Goal: Transaction & Acquisition: Obtain resource

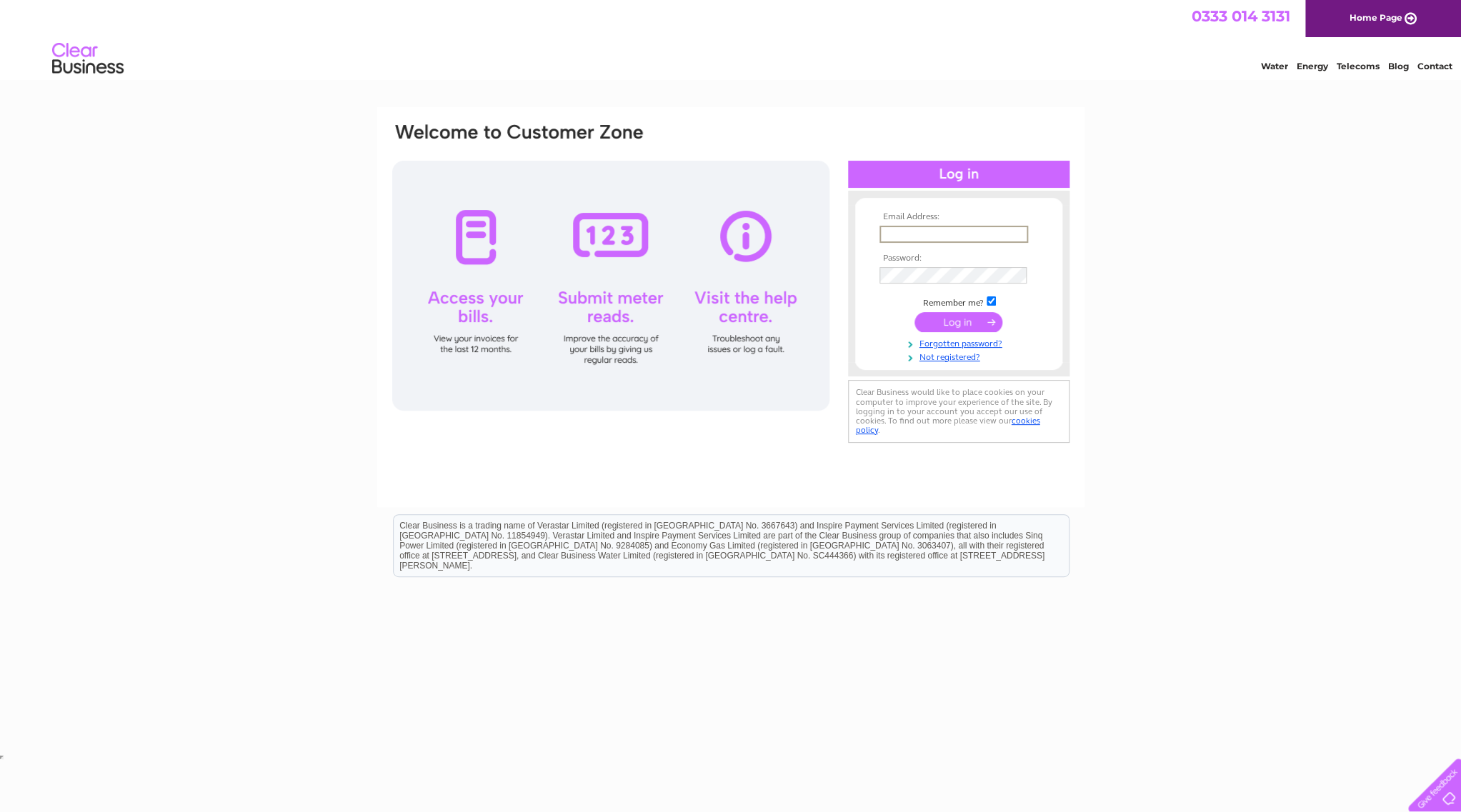
click at [937, 238] on input "text" at bounding box center [954, 234] width 149 height 17
type input "mowee@btinternet.com"
click at [915, 312] on input "submit" at bounding box center [959, 322] width 88 height 20
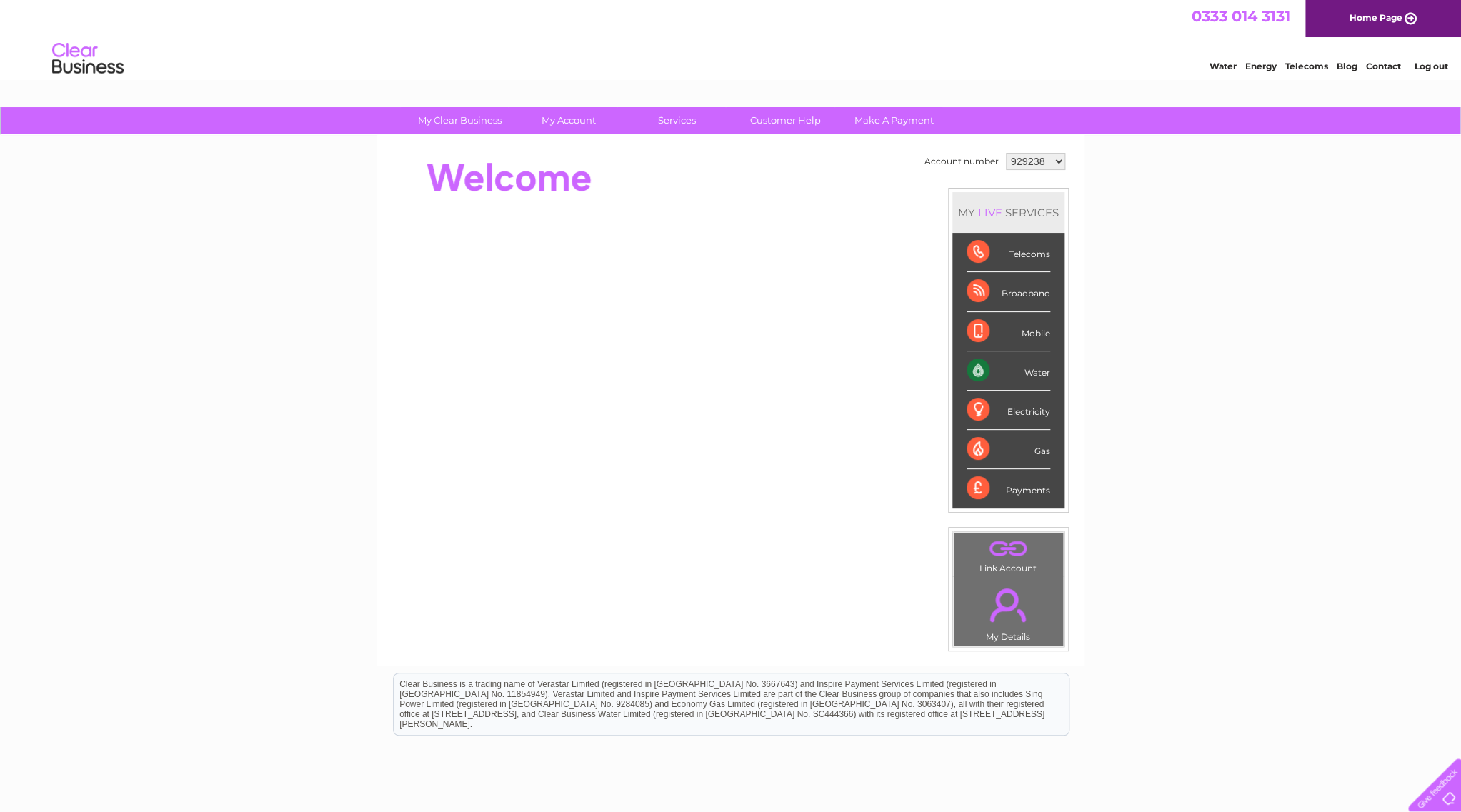
click option "929238" at bounding box center [0, 0] width 0 height 0
click at [977, 375] on div "Water" at bounding box center [1008, 371] width 84 height 39
click at [1042, 373] on div "Water" at bounding box center [1008, 371] width 84 height 39
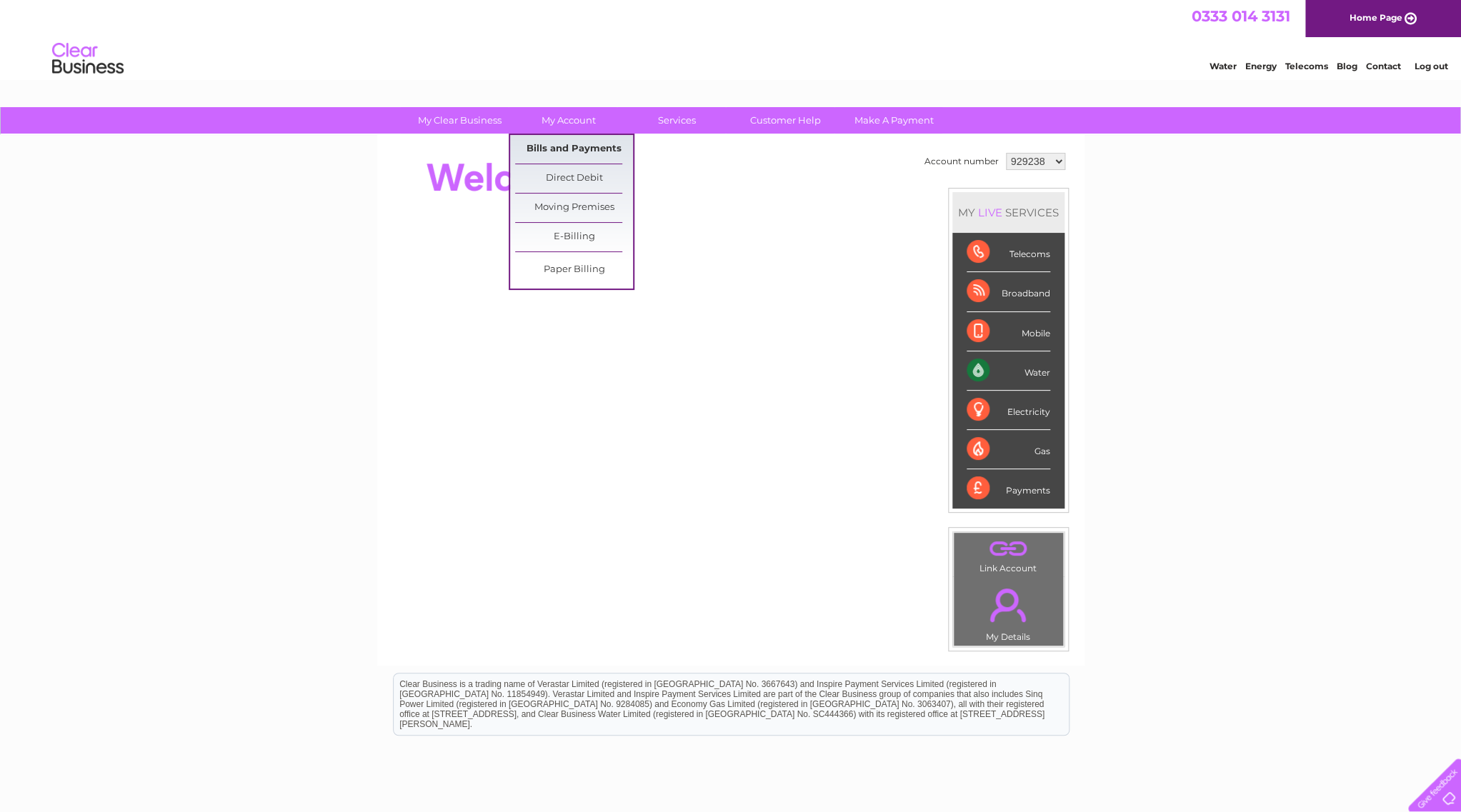
click at [564, 149] on link "Bills and Payments" at bounding box center [574, 149] width 118 height 28
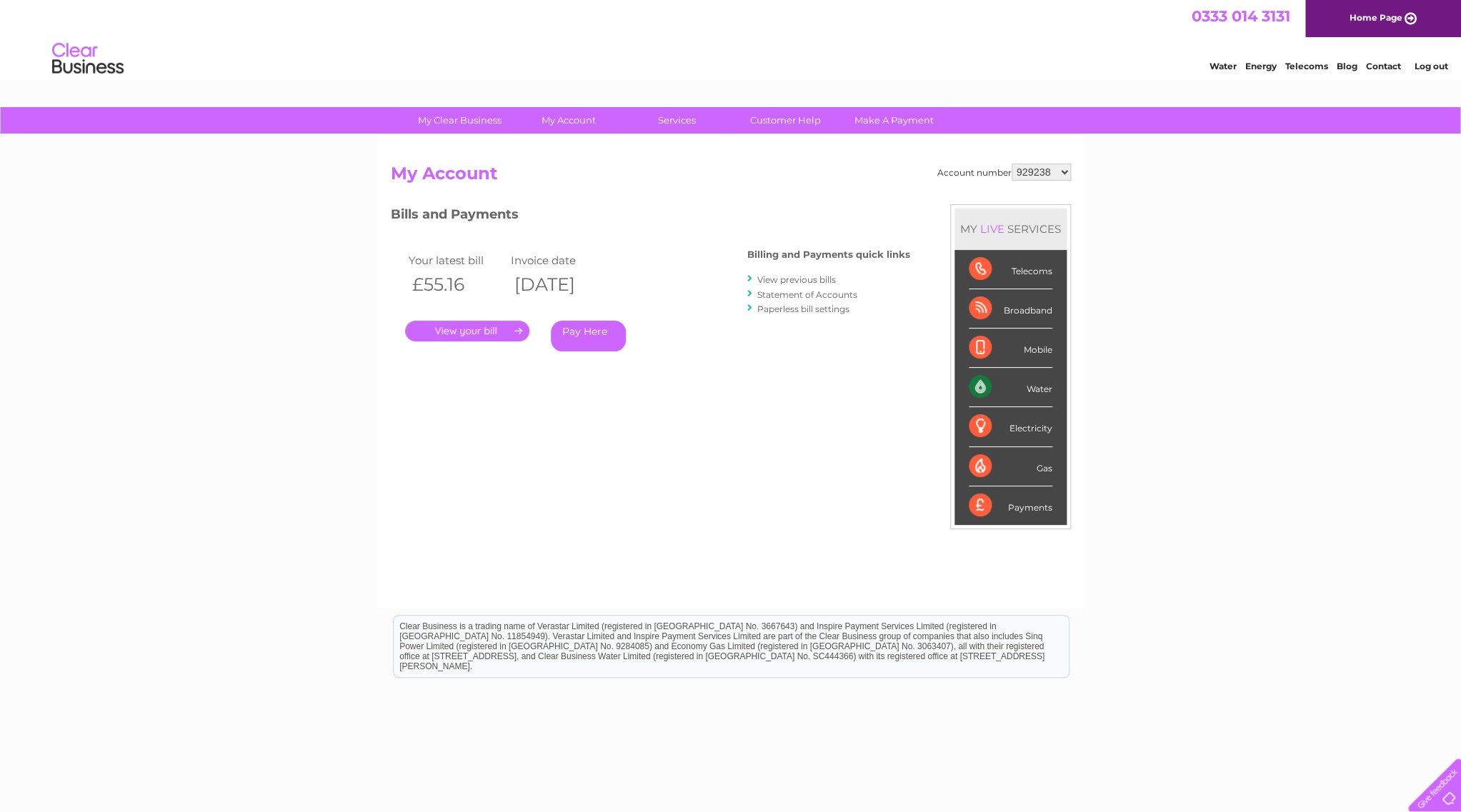
click at [795, 276] on link "View previous bills" at bounding box center [796, 280] width 78 height 11
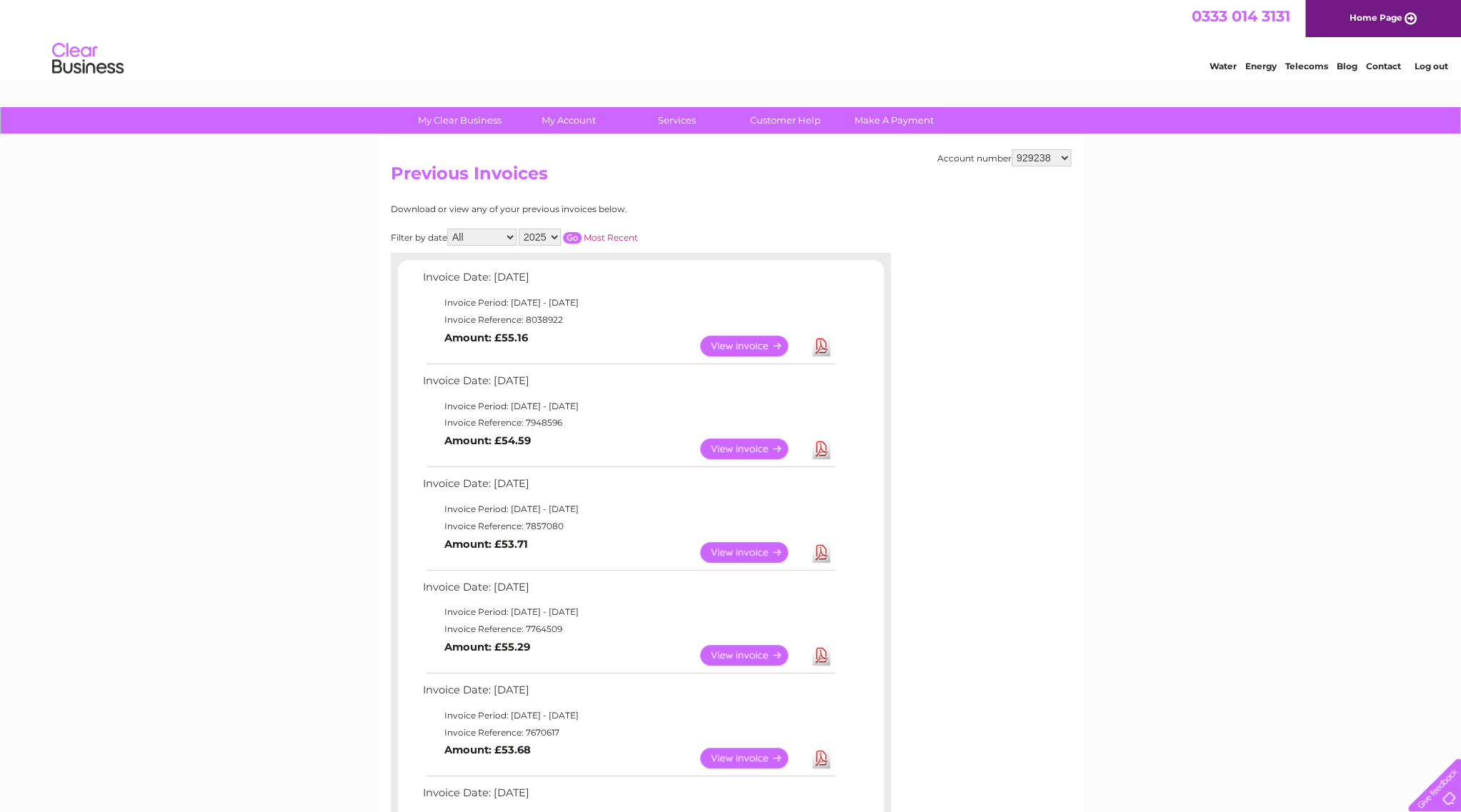
click option "2024" at bounding box center [0, 0] width 0 height 0
click at [575, 233] on input "button" at bounding box center [572, 237] width 19 height 12
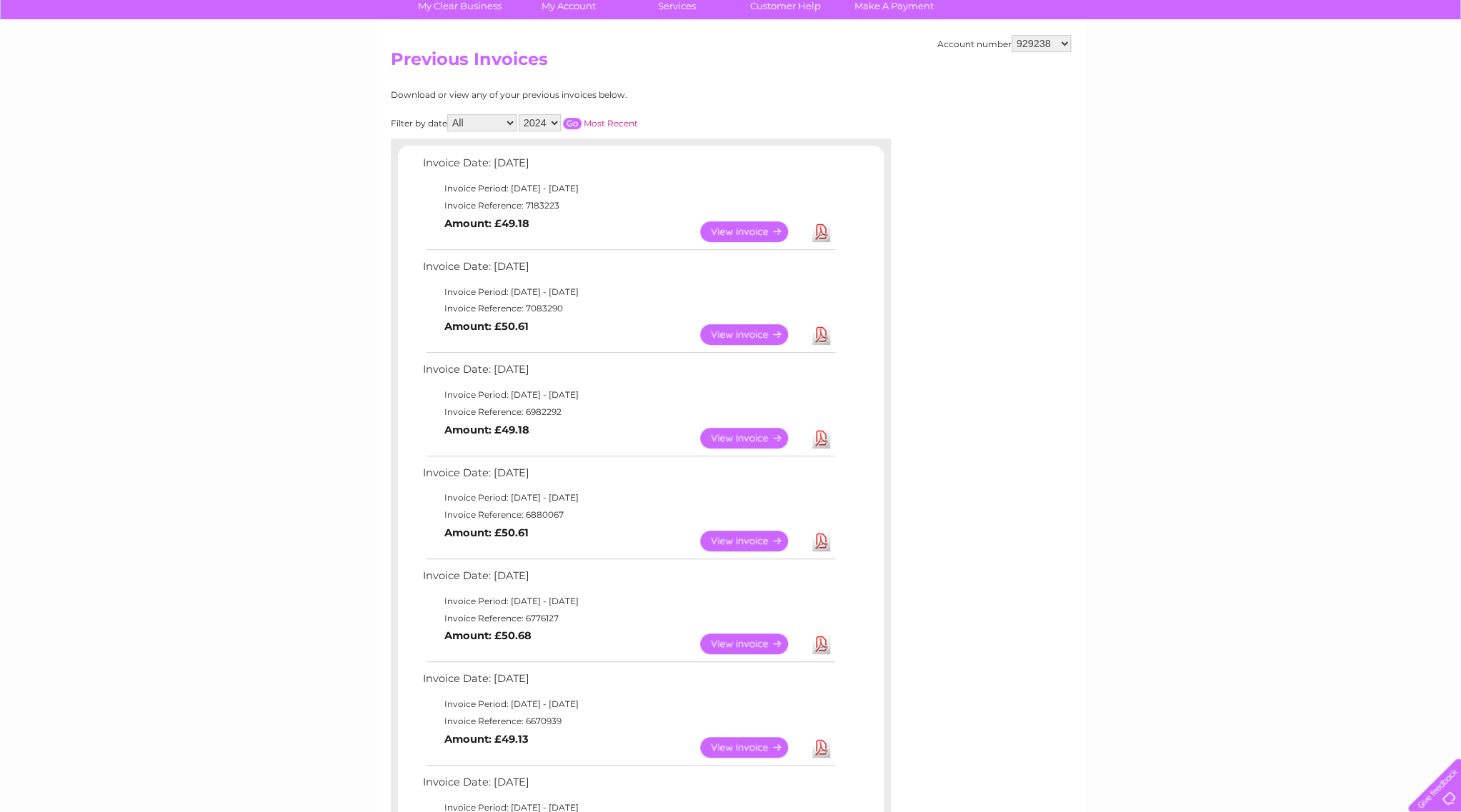
scroll to position [115, 0]
click at [823, 437] on link "Download" at bounding box center [821, 437] width 18 height 20
click at [820, 335] on link "Download" at bounding box center [821, 334] width 18 height 20
click at [819, 228] on link "Download" at bounding box center [821, 231] width 18 height 20
select select "2025"
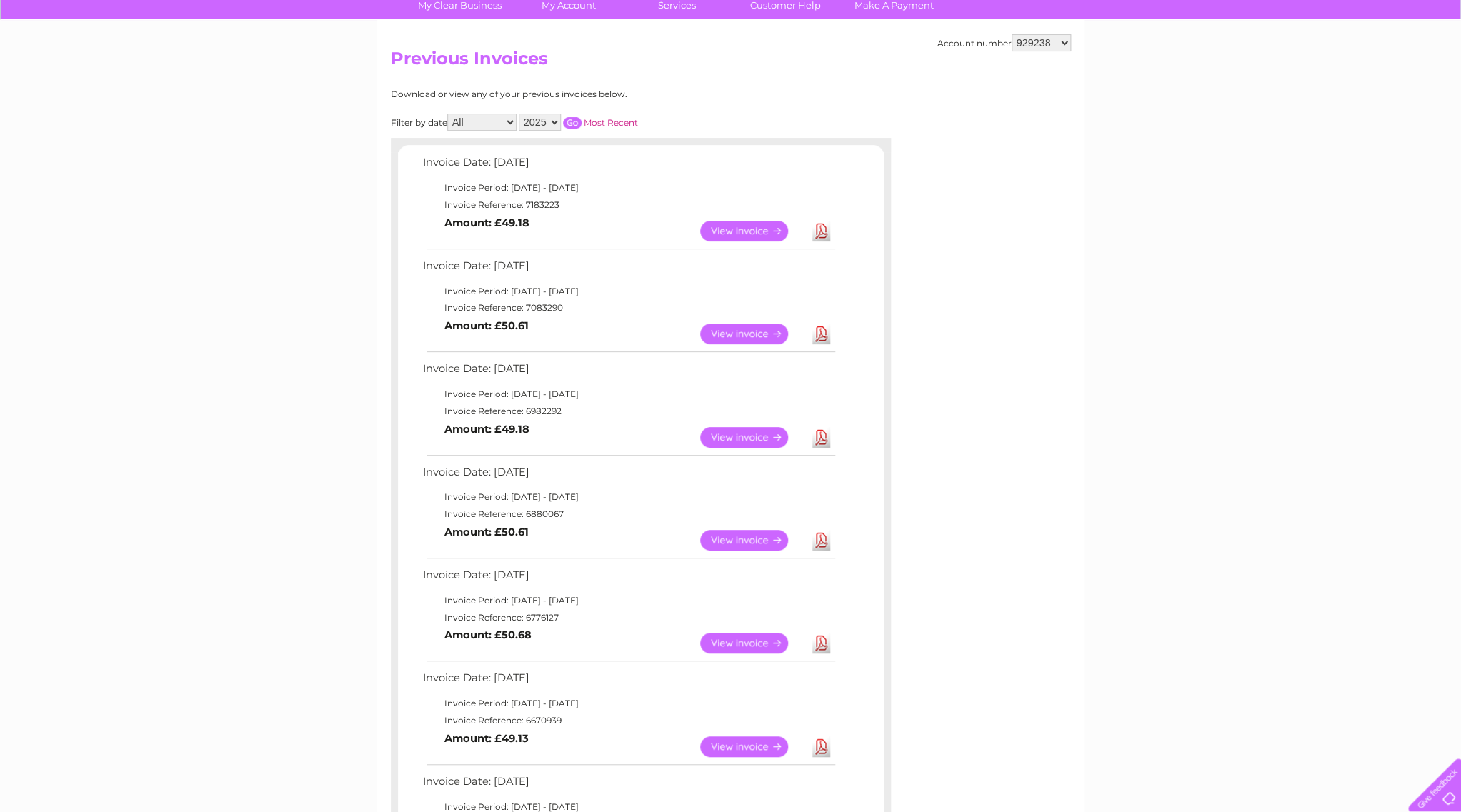
click option "2025" at bounding box center [0, 0] width 0 height 0
click at [574, 118] on input "button" at bounding box center [572, 122] width 19 height 12
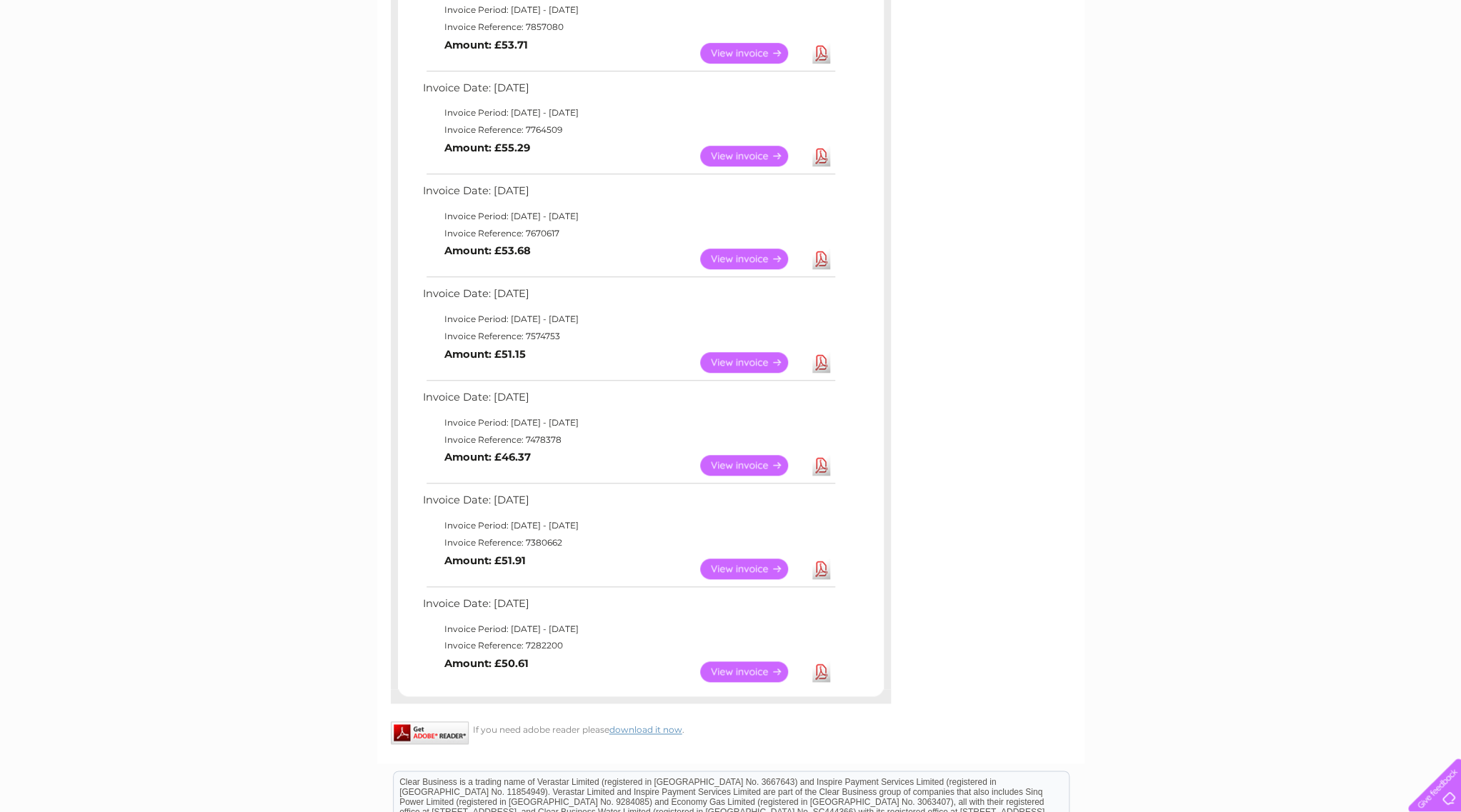
scroll to position [501, 0]
click at [823, 674] on link "Download" at bounding box center [821, 670] width 18 height 20
click at [819, 565] on link "Download" at bounding box center [821, 567] width 18 height 20
click at [822, 464] on link "Download" at bounding box center [821, 464] width 18 height 20
click at [821, 357] on link "Download" at bounding box center [821, 361] width 18 height 20
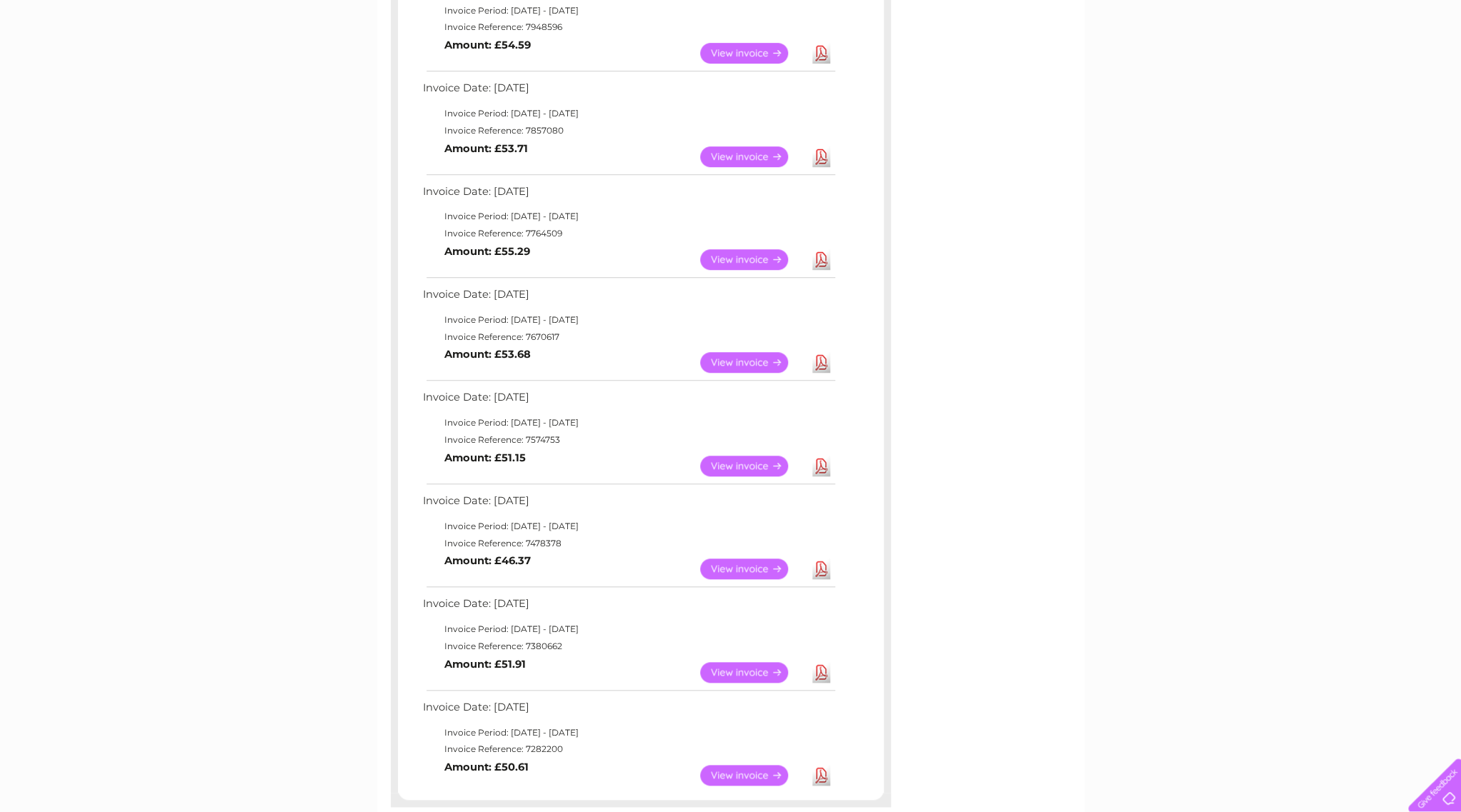
scroll to position [385, 0]
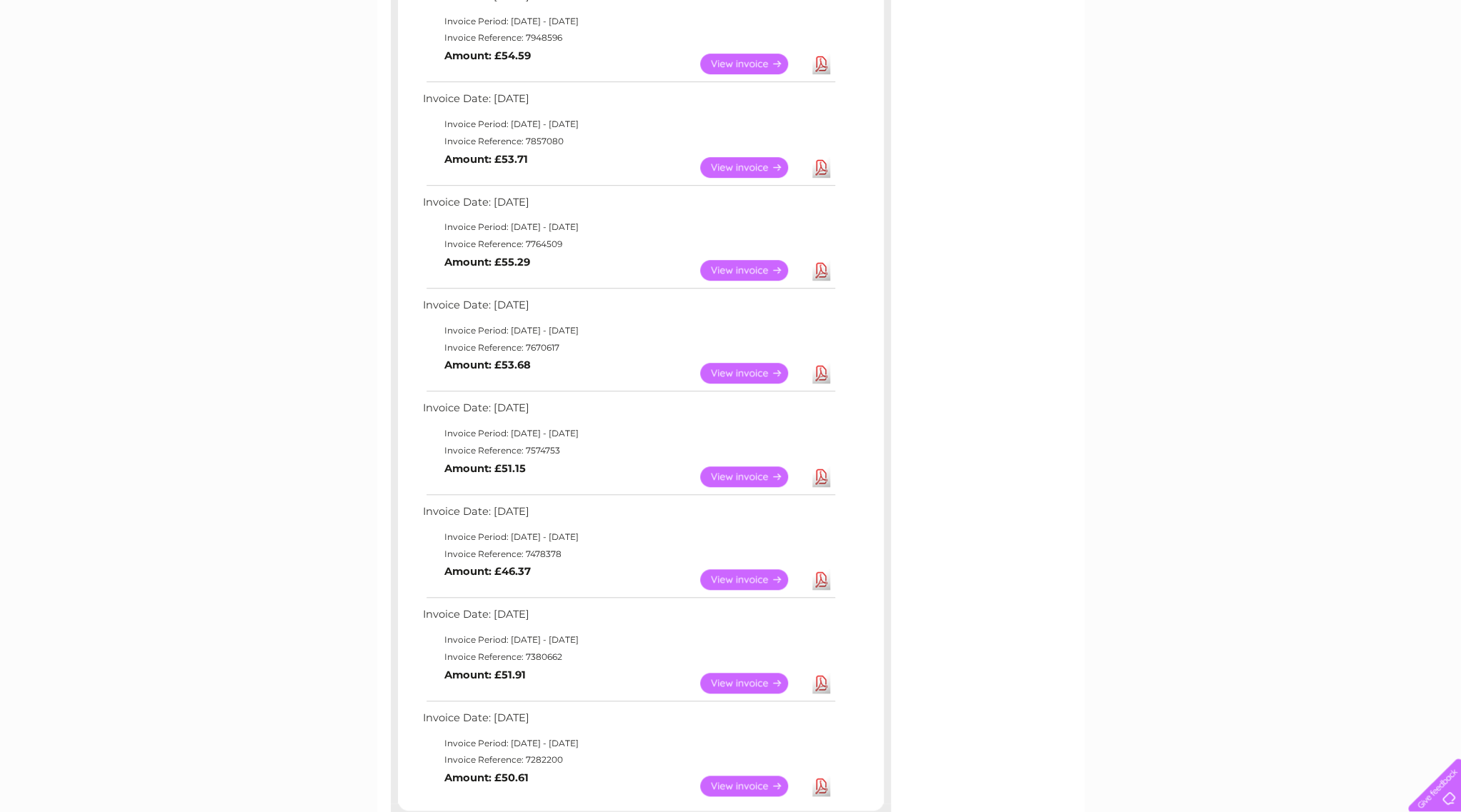
click at [821, 372] on link "Download" at bounding box center [821, 373] width 18 height 20
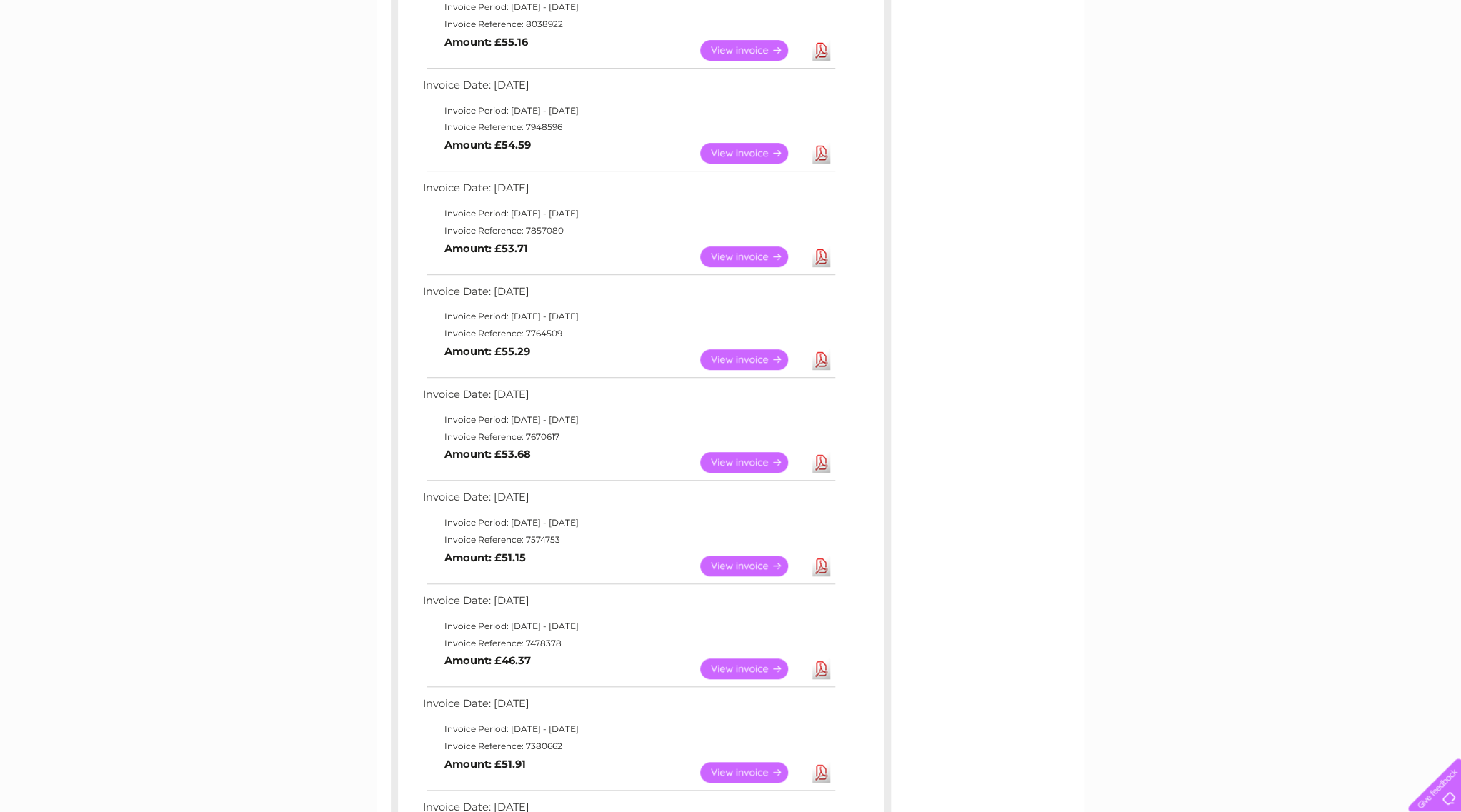
scroll to position [294, 0]
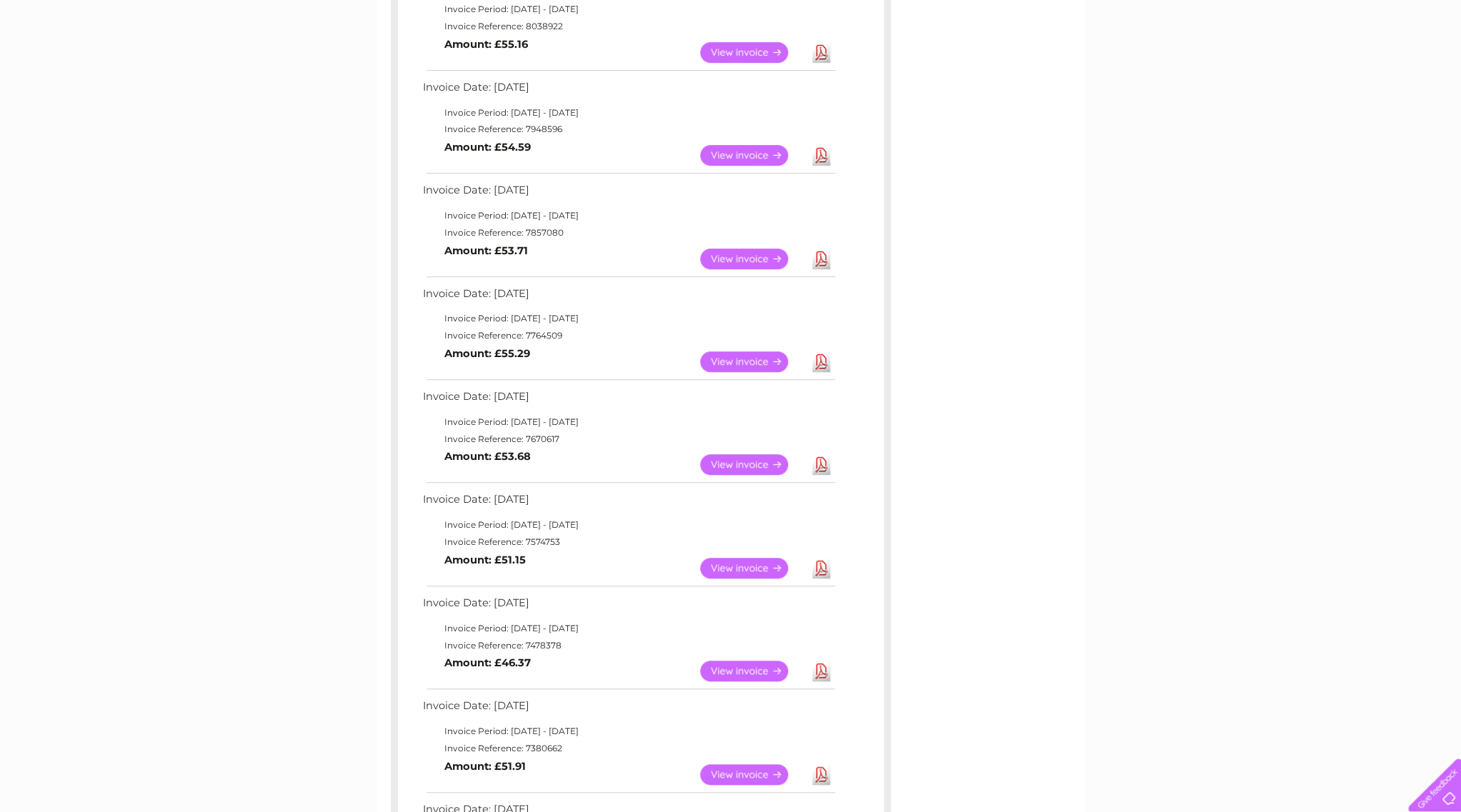
click at [819, 359] on link "Download" at bounding box center [821, 361] width 18 height 20
click at [821, 261] on link "Download" at bounding box center [821, 259] width 18 height 20
click at [819, 151] on link "Download" at bounding box center [821, 155] width 18 height 20
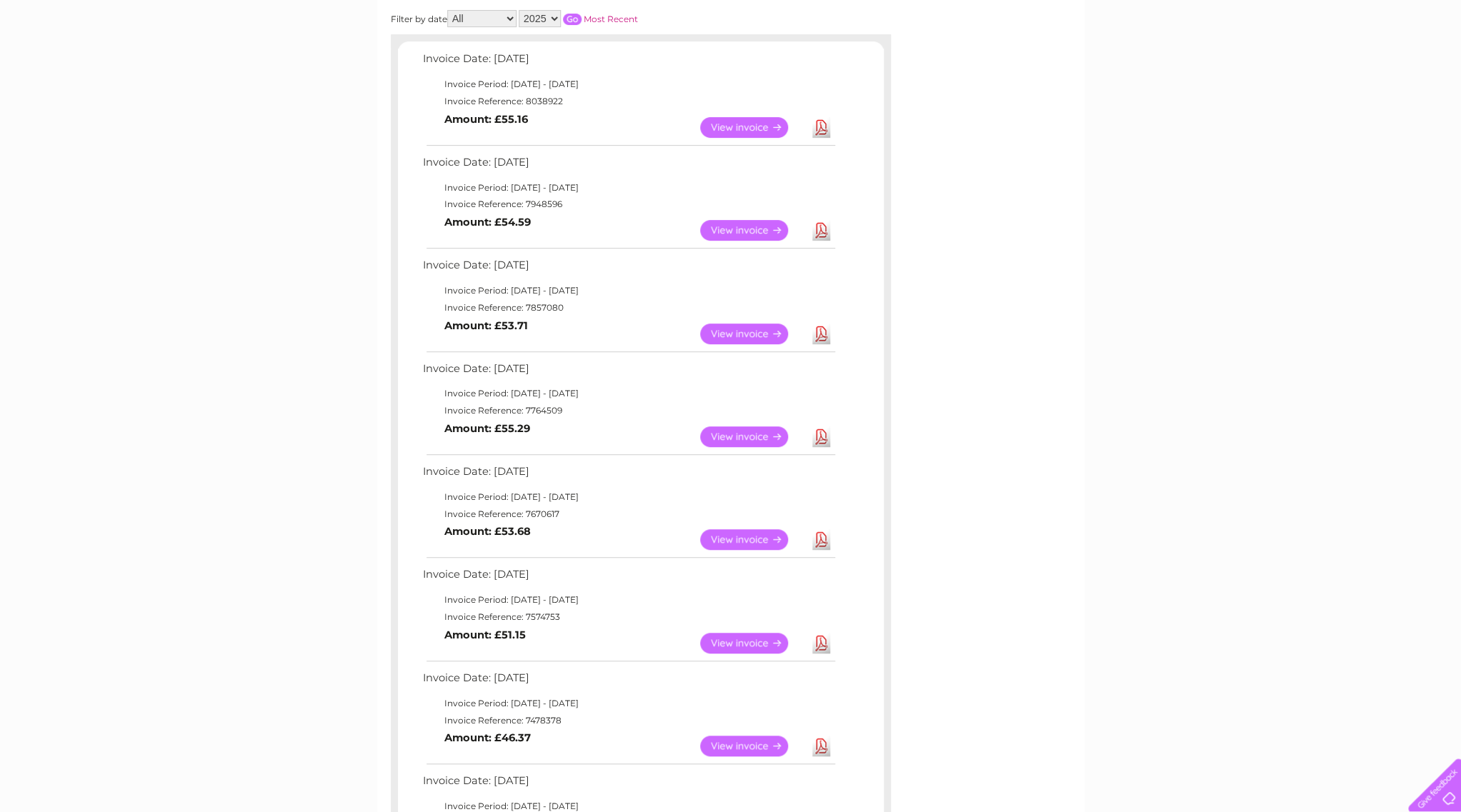
scroll to position [217, 0]
click at [821, 129] on link "Download" at bounding box center [821, 129] width 18 height 20
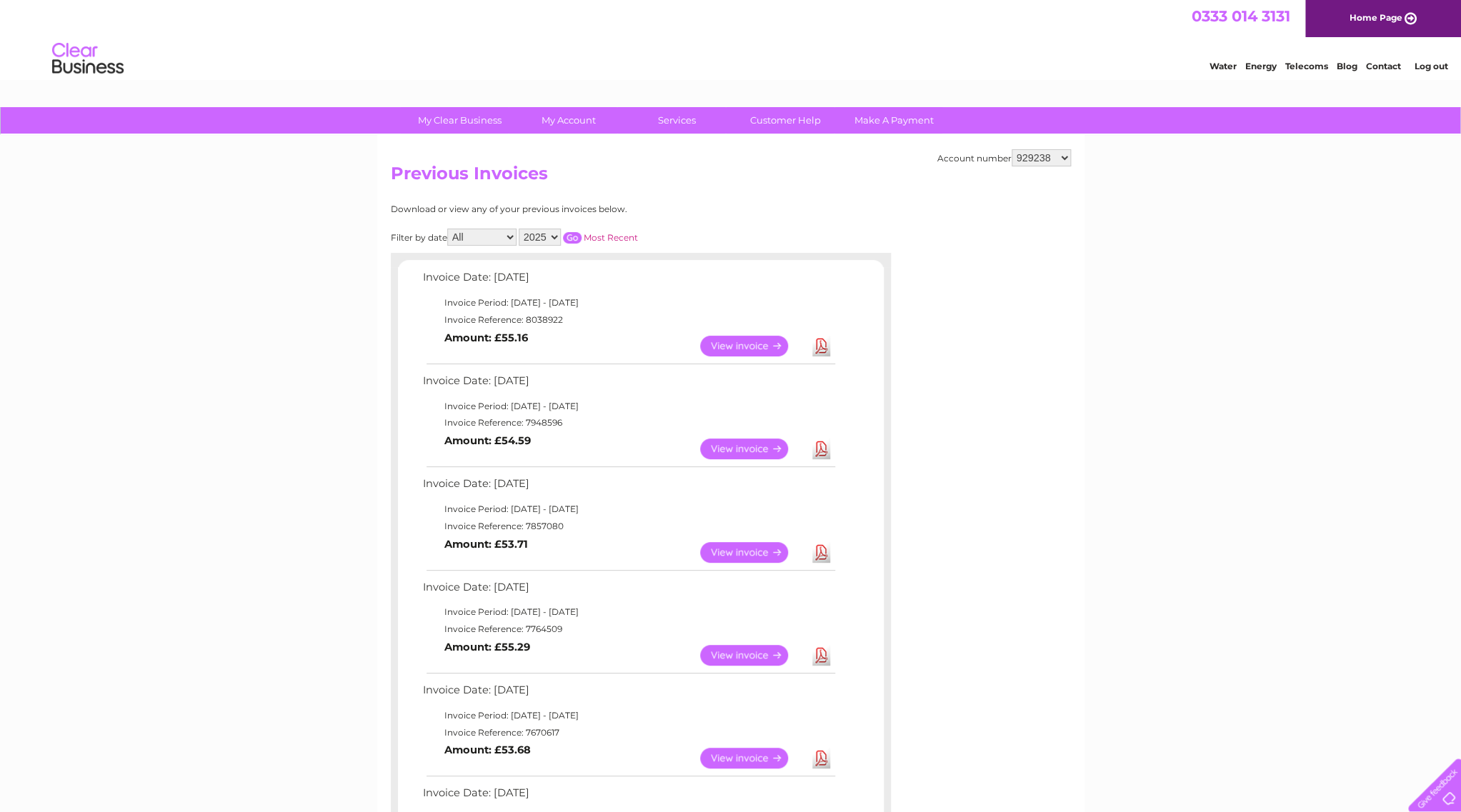
click at [1424, 67] on link "Log out" at bounding box center [1430, 66] width 34 height 11
